Goal: Task Accomplishment & Management: Manage account settings

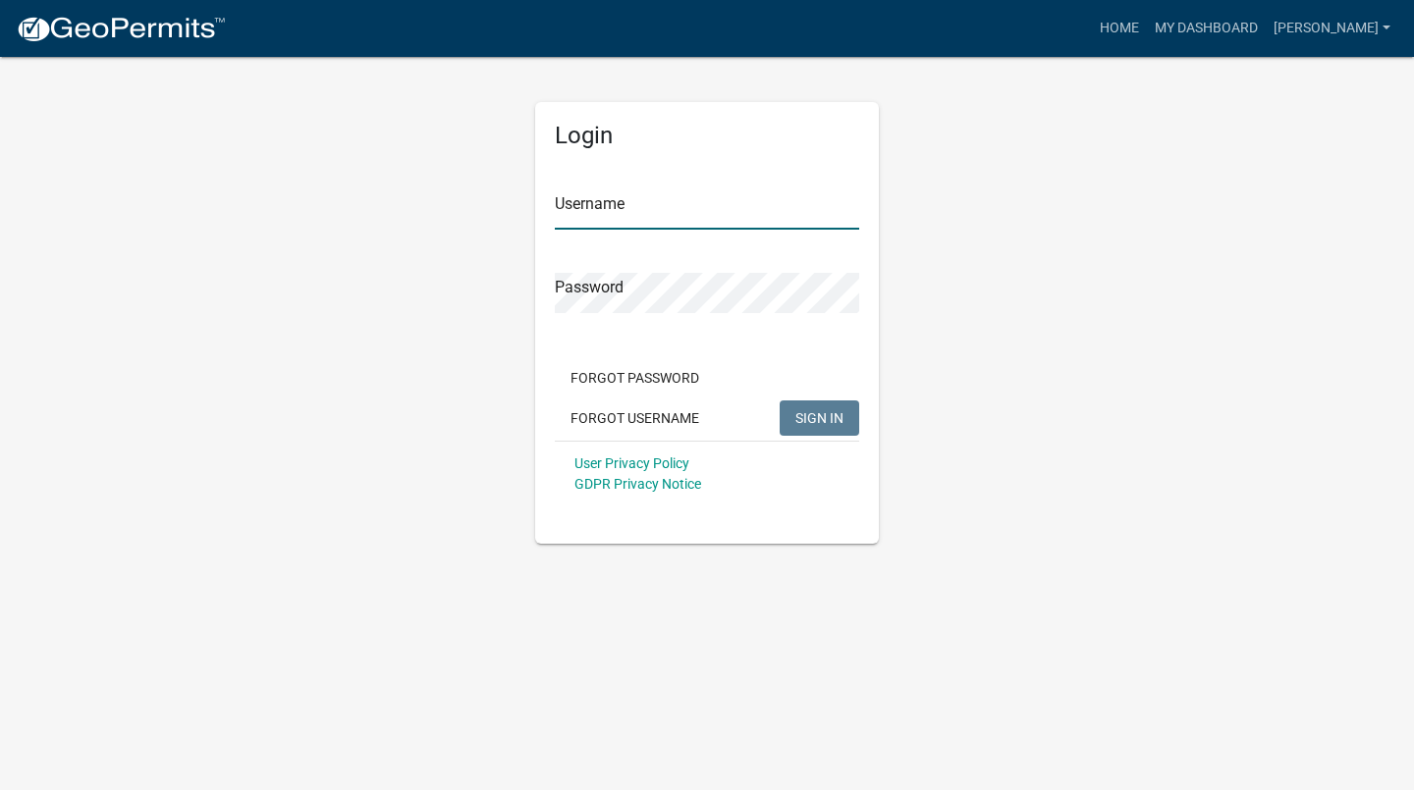
type input "[PERSON_NAME]"
click at [823, 417] on span "SIGN IN" at bounding box center [819, 417] width 48 height 16
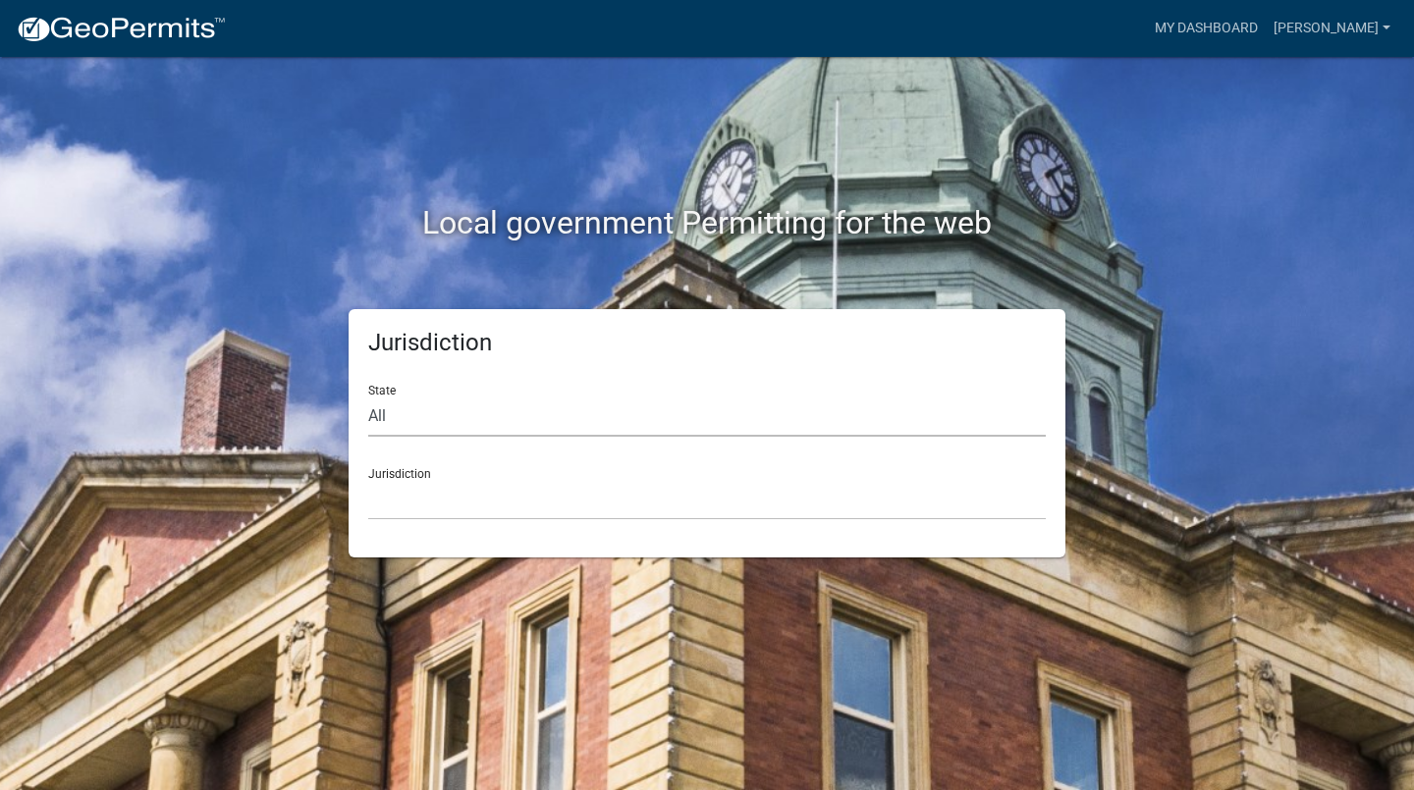
click at [508, 419] on select "All [US_STATE] [US_STATE] [US_STATE] [US_STATE] [US_STATE] [US_STATE] [US_STATE…" at bounding box center [706, 417] width 677 height 40
select select "[US_STATE]"
click at [368, 397] on select "All [US_STATE] [US_STATE] [US_STATE] [US_STATE] [US_STATE] [US_STATE] [US_STATE…" at bounding box center [706, 417] width 677 height 40
click at [537, 484] on select "[GEOGRAPHIC_DATA], [US_STATE][PERSON_NAME][GEOGRAPHIC_DATA], [US_STATE][PERSON_…" at bounding box center [706, 500] width 677 height 40
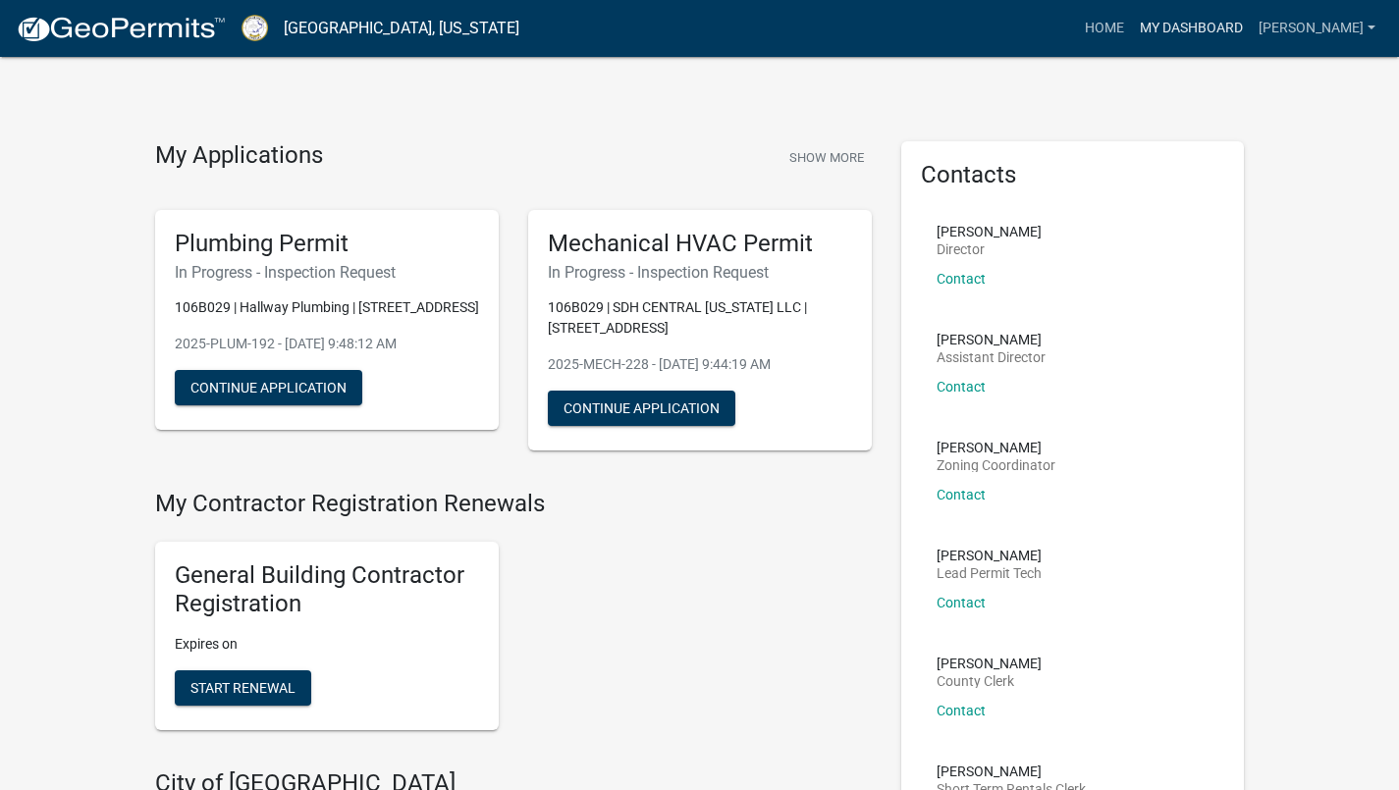
click at [1250, 28] on link "My Dashboard" at bounding box center [1191, 28] width 119 height 37
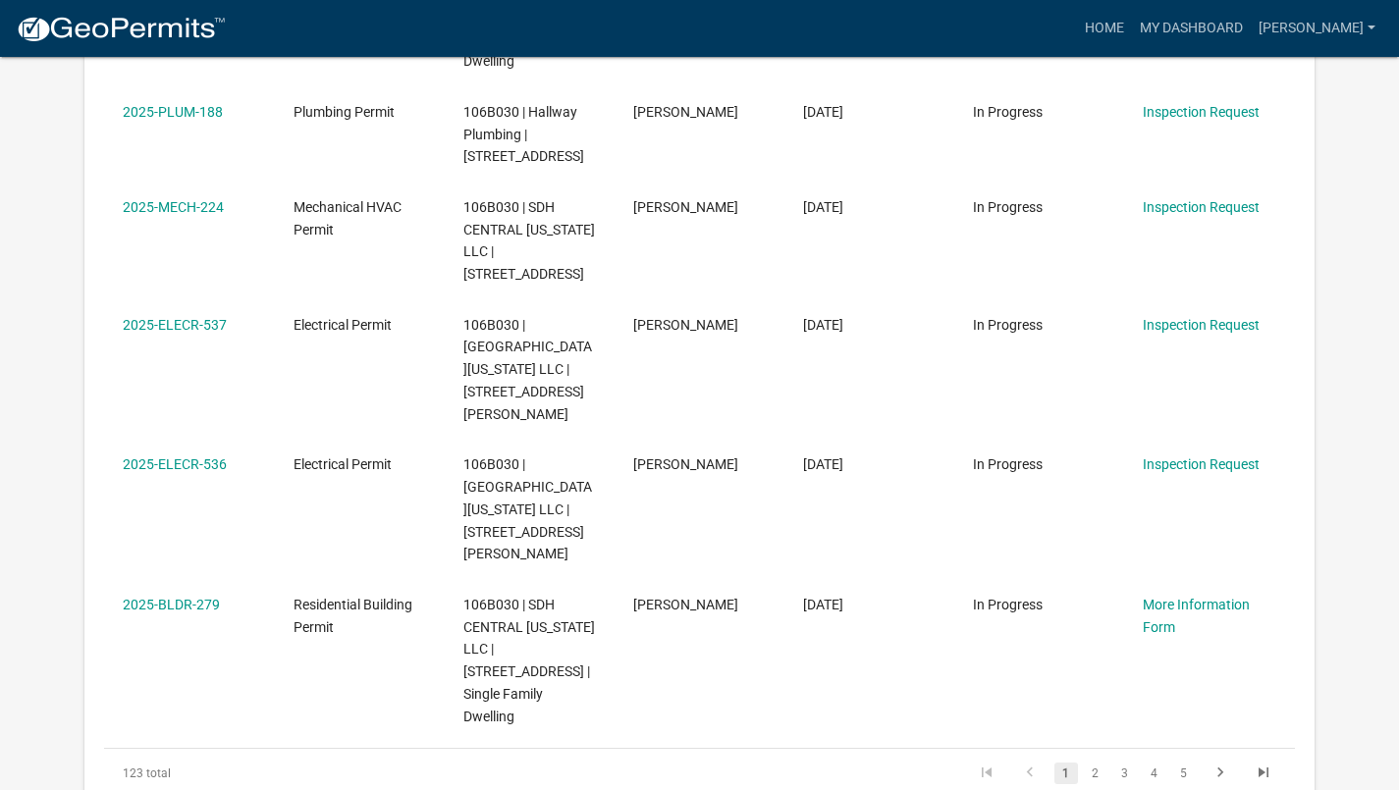
scroll to position [1058, 0]
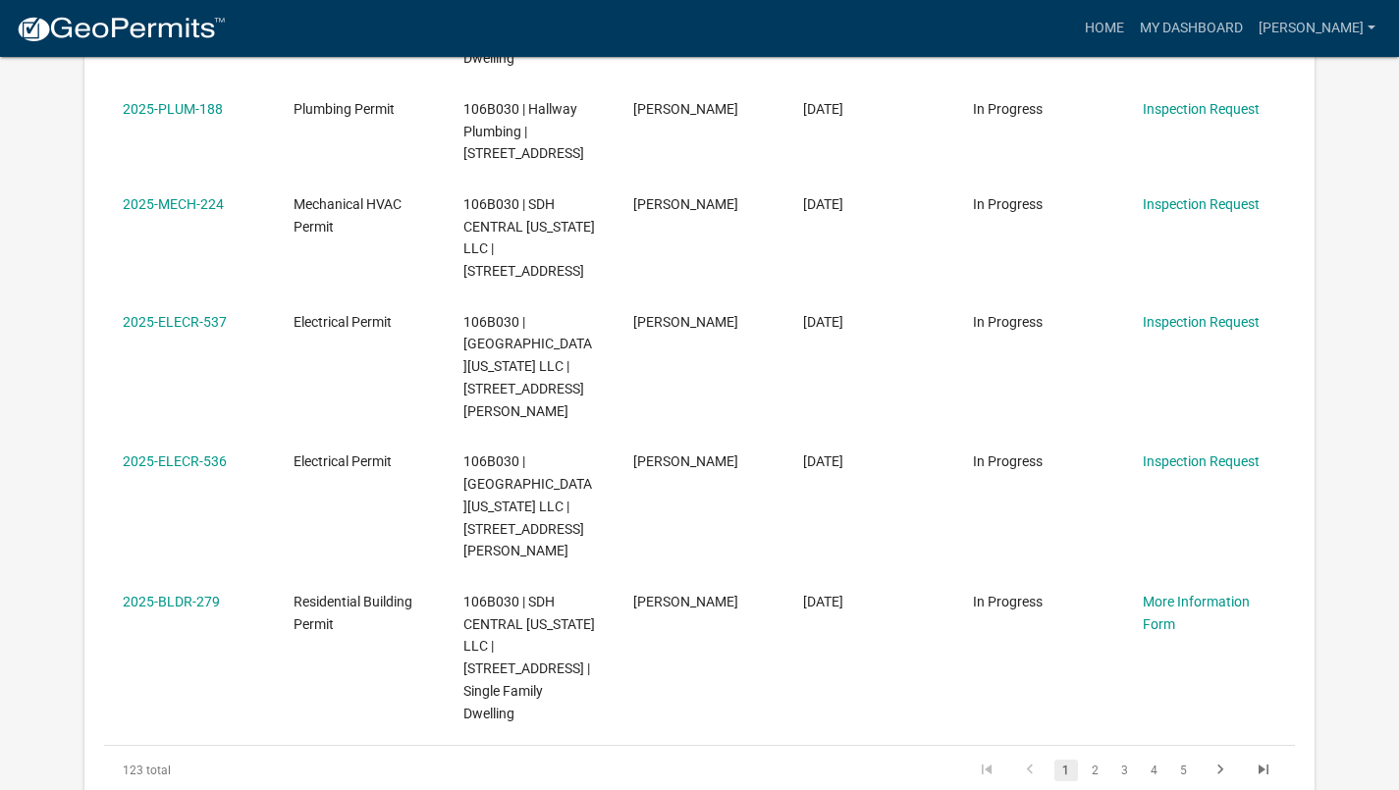
click at [1097, 760] on link "2" at bounding box center [1096, 771] width 24 height 22
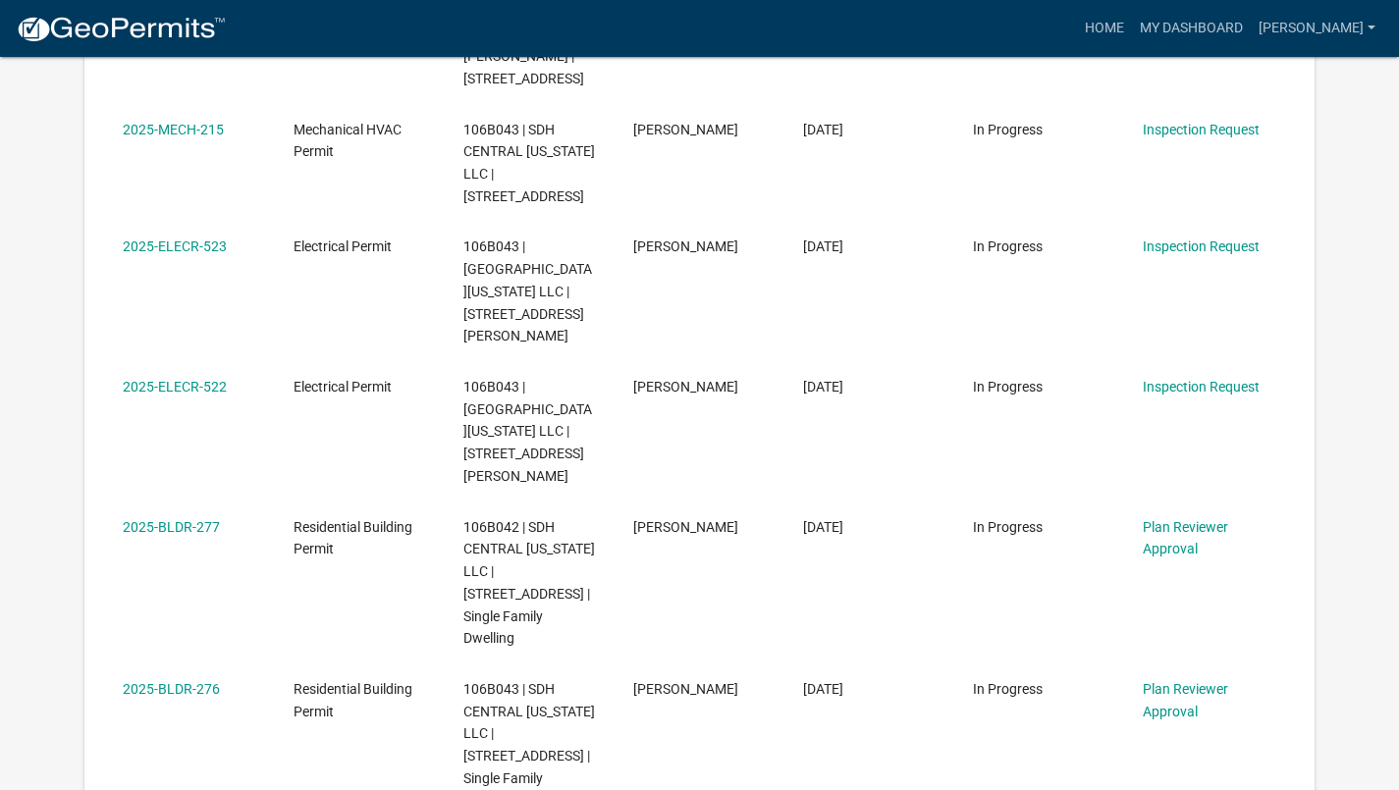
scroll to position [972, 0]
